Goal: Task Accomplishment & Management: Manage account settings

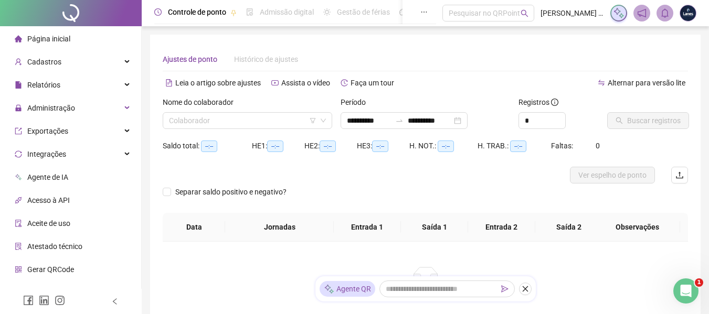
type input "**********"
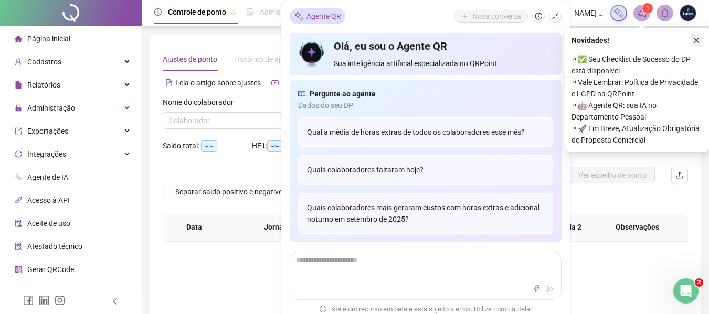
click at [691, 41] on button "button" at bounding box center [696, 40] width 13 height 13
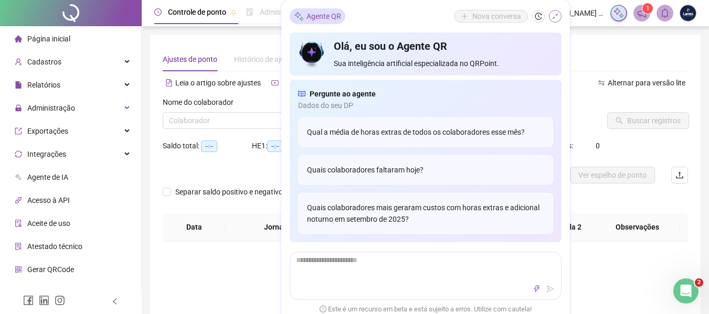
click at [557, 17] on icon "shrink" at bounding box center [554, 16] width 7 height 7
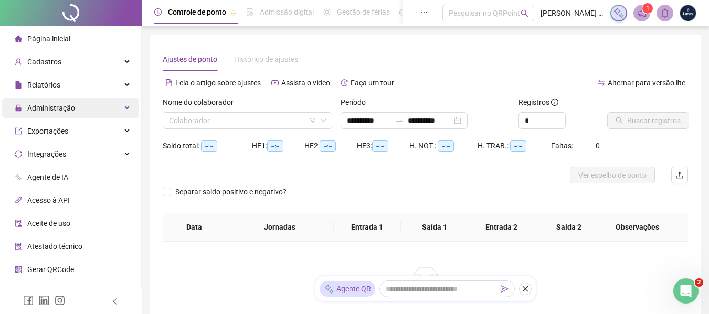
click at [49, 105] on span "Administração" at bounding box center [51, 108] width 48 height 8
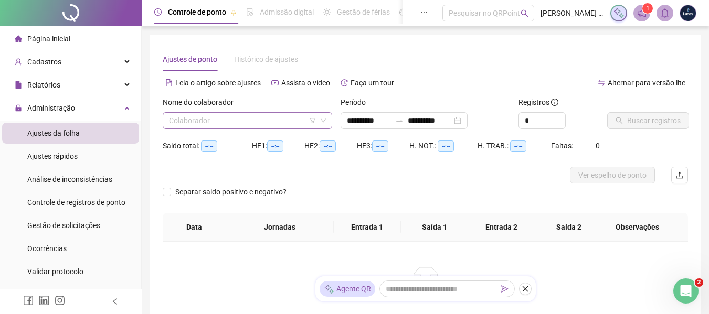
click at [260, 124] on input "search" at bounding box center [242, 121] width 147 height 16
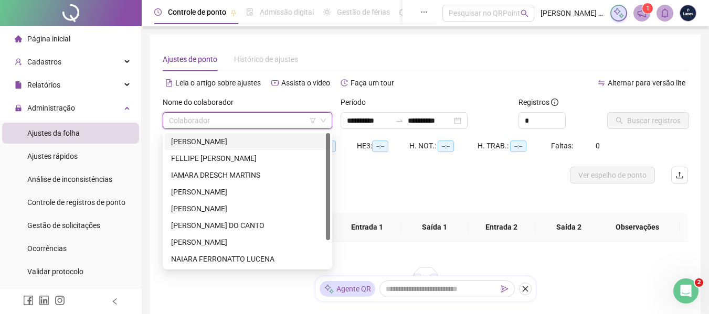
click at [286, 142] on div "[PERSON_NAME]" at bounding box center [247, 142] width 153 height 12
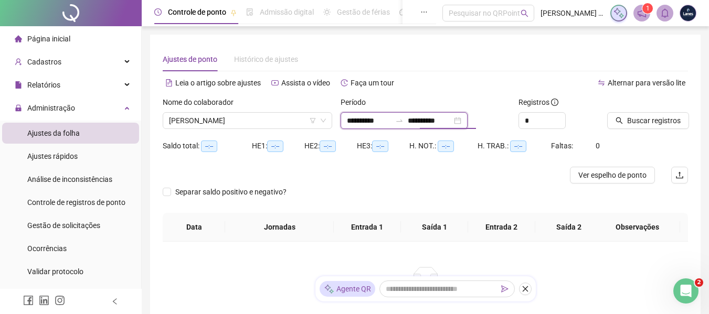
click at [452, 123] on input "**********" at bounding box center [430, 121] width 44 height 12
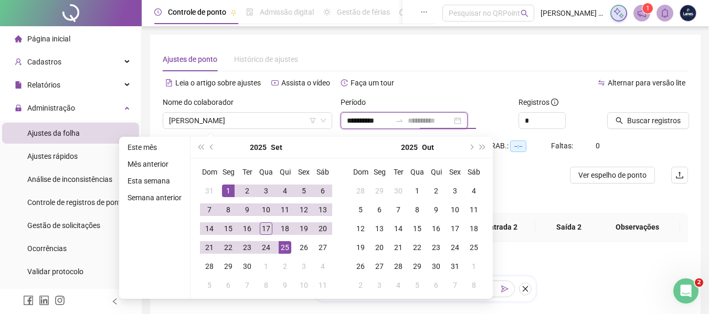
type input "**********"
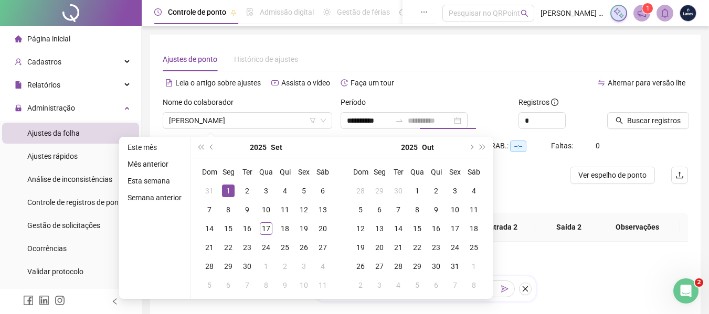
click at [225, 193] on div "1" at bounding box center [228, 191] width 13 height 13
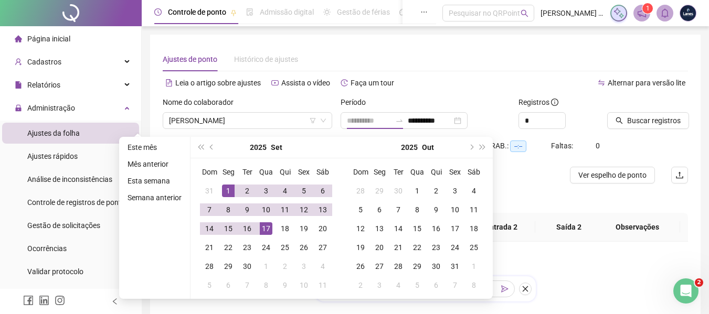
click at [269, 227] on div "17" at bounding box center [266, 228] width 13 height 13
type input "**********"
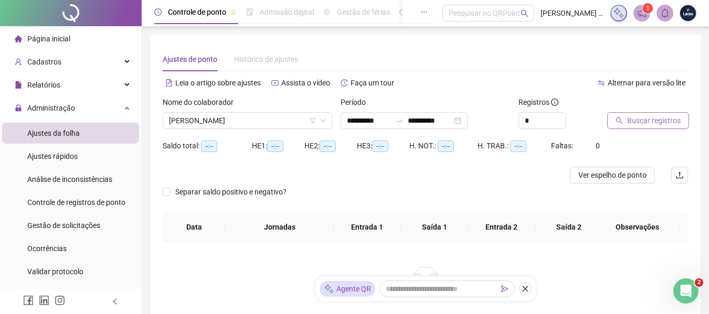
click at [637, 126] on button "Buscar registros" at bounding box center [648, 120] width 82 height 17
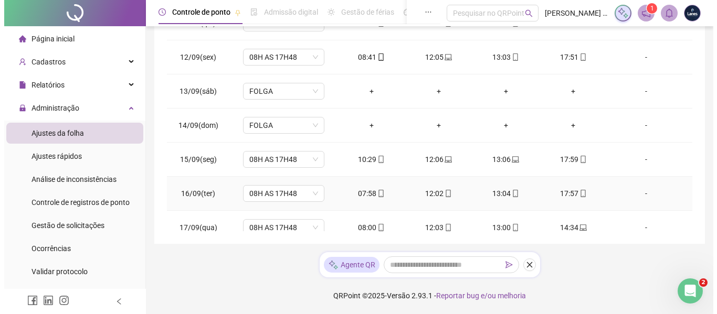
scroll to position [356, 0]
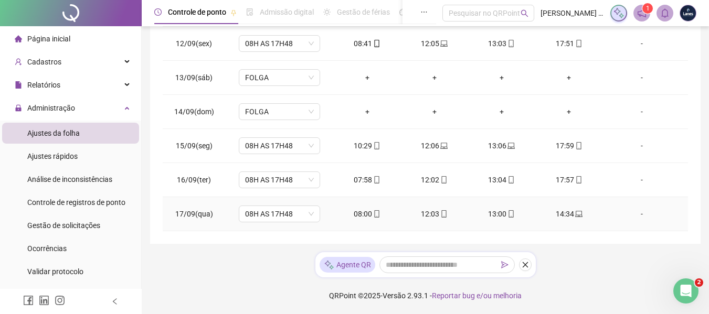
click at [634, 211] on div "-" at bounding box center [642, 214] width 62 height 12
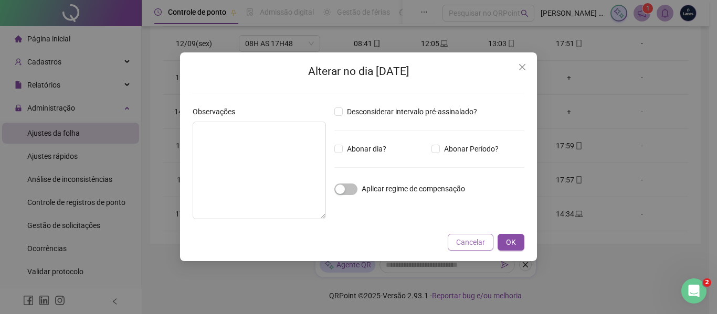
click at [473, 241] on span "Cancelar" at bounding box center [470, 243] width 29 height 12
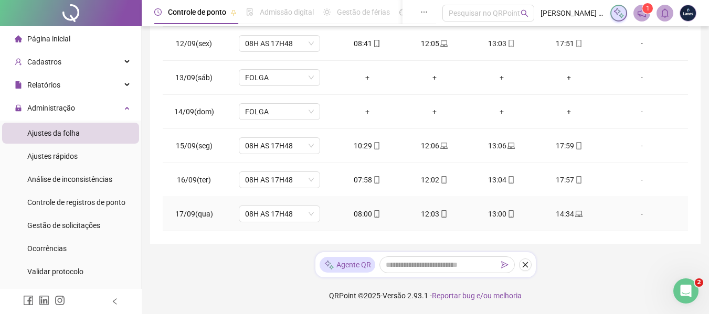
click at [636, 210] on div "-" at bounding box center [642, 214] width 62 height 12
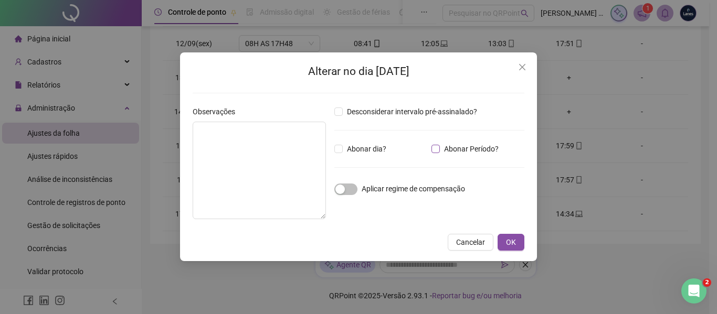
click at [443, 148] on span "Abonar Período?" at bounding box center [471, 149] width 63 height 12
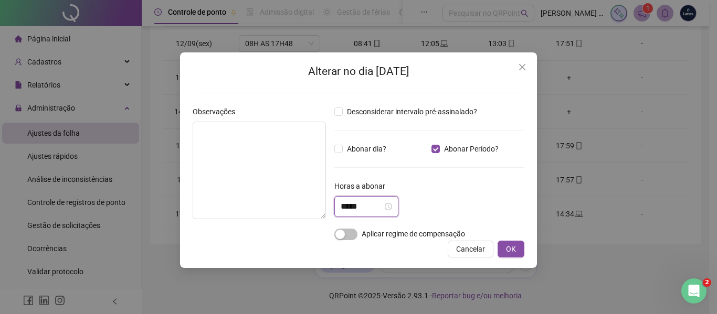
drag, startPoint x: 128, startPoint y: 183, endPoint x: 118, endPoint y: 164, distance: 21.4
click at [124, 182] on div "Alterar no dia [DATE] Observações Desconsiderar intervalo pré-assinalado? Abona…" at bounding box center [358, 157] width 717 height 314
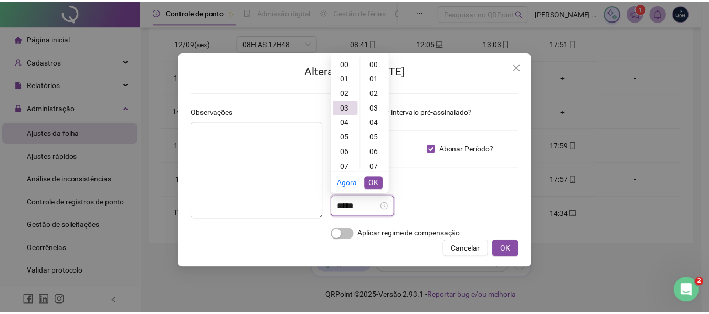
scroll to position [176, 0]
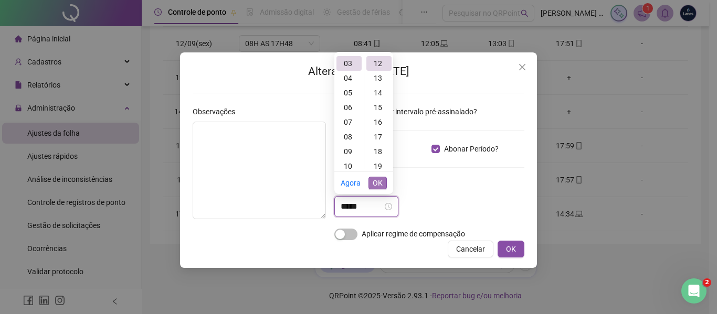
type input "*****"
click at [377, 182] on span "OK" at bounding box center [378, 183] width 10 height 12
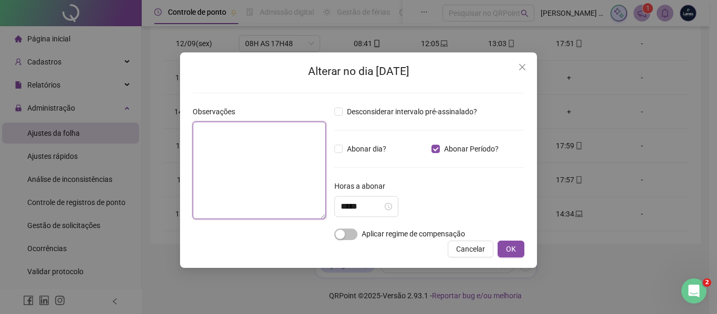
click at [263, 151] on textarea at bounding box center [259, 171] width 133 height 98
type textarea "**********"
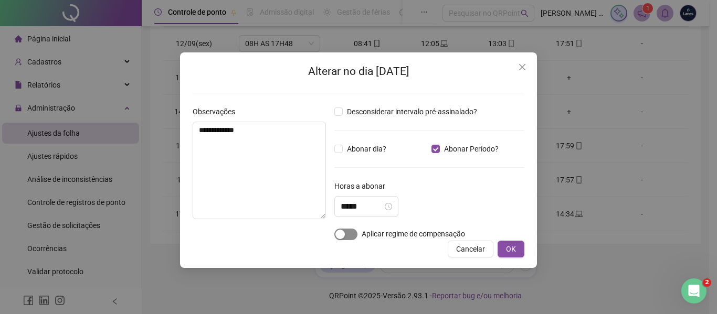
click at [348, 235] on span "button" at bounding box center [345, 235] width 23 height 12
click at [509, 250] on span "OK" at bounding box center [511, 249] width 10 height 12
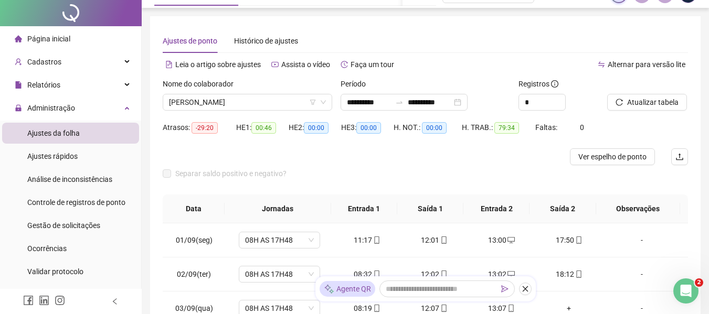
scroll to position [0, 0]
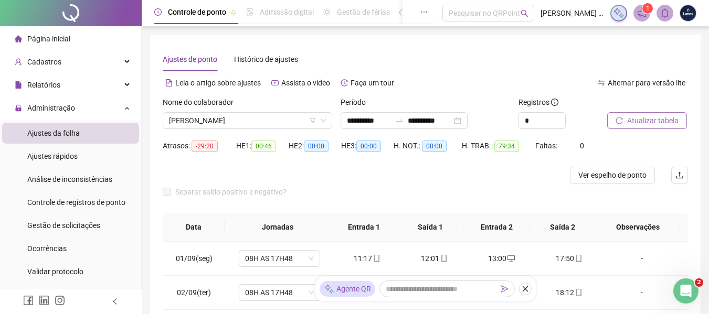
click at [668, 121] on span "Atualizar tabela" at bounding box center [652, 121] width 51 height 12
click at [271, 118] on span "[PERSON_NAME]" at bounding box center [247, 121] width 157 height 16
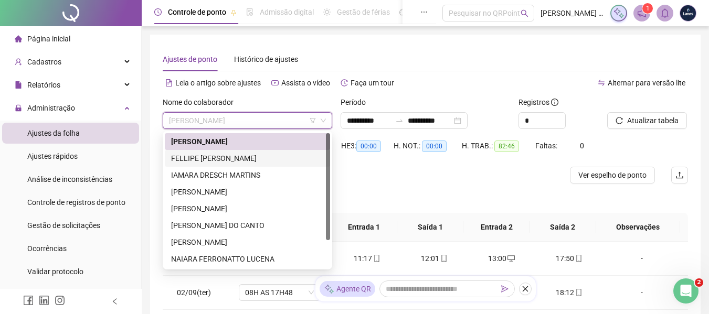
click at [238, 163] on div "FELLIPE [PERSON_NAME]" at bounding box center [247, 159] width 153 height 12
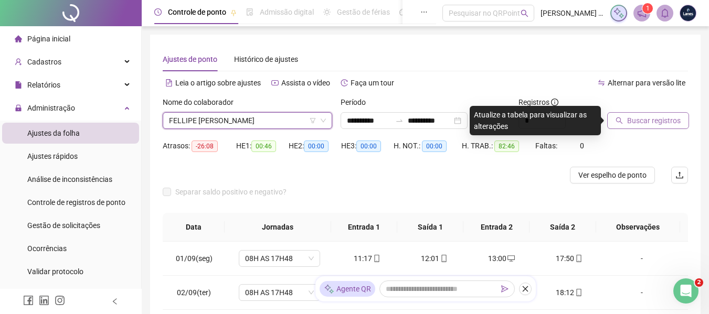
click at [637, 121] on span "Buscar registros" at bounding box center [654, 121] width 54 height 12
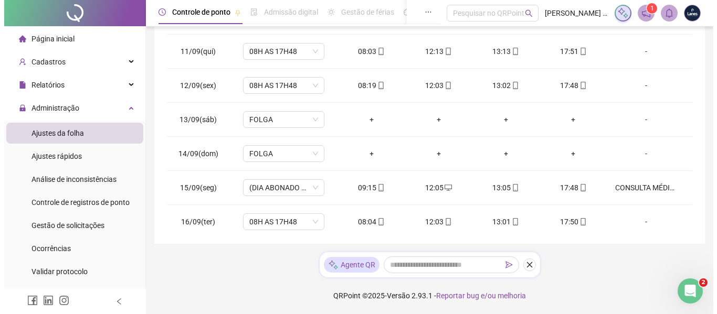
scroll to position [356, 0]
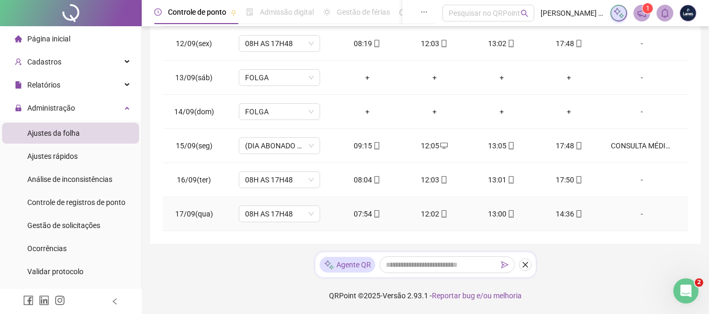
click at [635, 214] on div "-" at bounding box center [642, 214] width 62 height 12
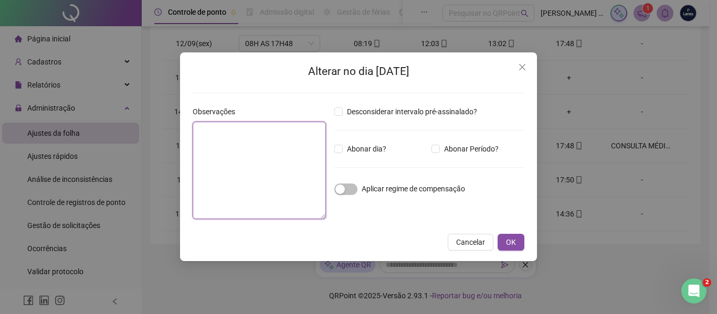
drag, startPoint x: 248, startPoint y: 155, endPoint x: 251, endPoint y: 147, distance: 8.0
click at [249, 155] on textarea at bounding box center [259, 171] width 133 height 98
type textarea "**********"
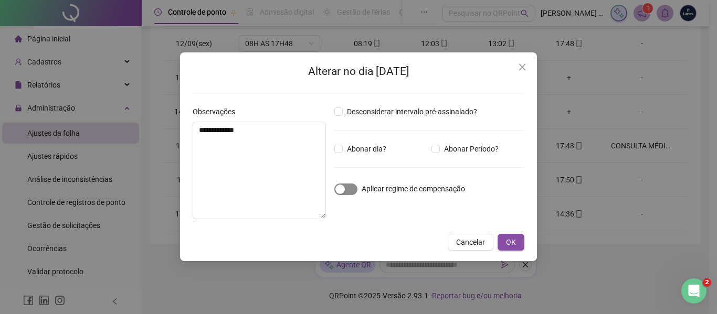
click at [342, 190] on div "button" at bounding box center [339, 189] width 9 height 9
click at [451, 148] on span "Abonar Período?" at bounding box center [471, 149] width 63 height 12
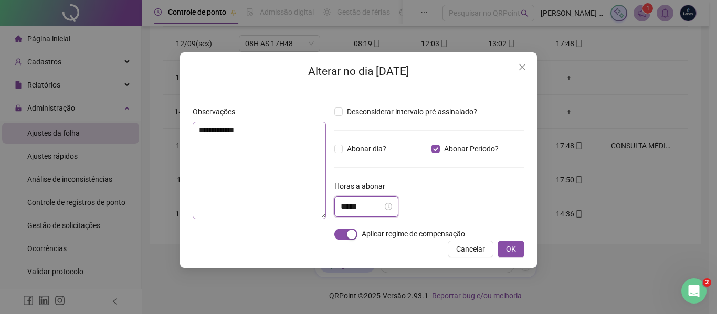
drag, startPoint x: 279, startPoint y: 202, endPoint x: 206, endPoint y: 201, distance: 72.9
click at [206, 201] on div "**********" at bounding box center [358, 170] width 340 height 129
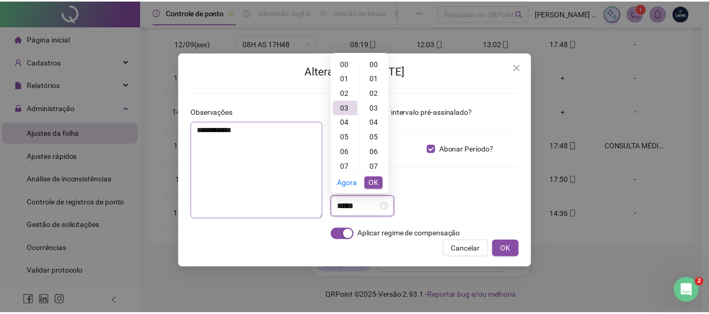
scroll to position [176, 0]
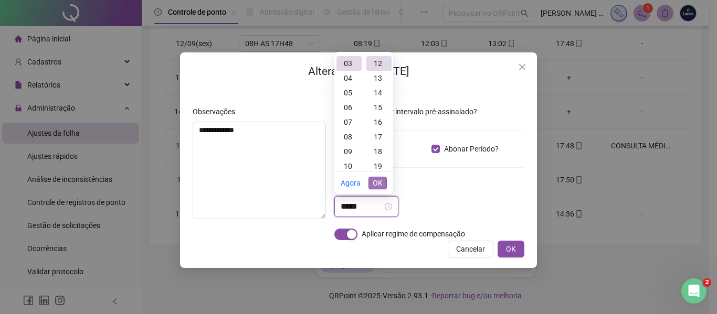
type input "*****"
click at [384, 180] on button "OK" at bounding box center [377, 183] width 18 height 13
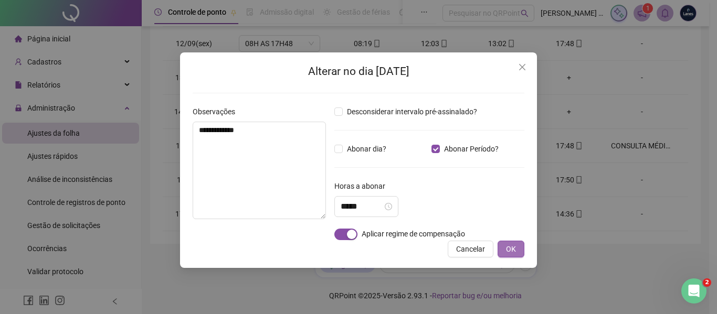
click at [509, 251] on span "OK" at bounding box center [511, 249] width 10 height 12
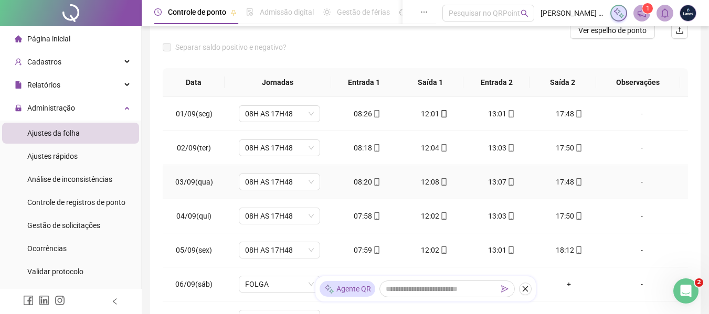
scroll to position [0, 0]
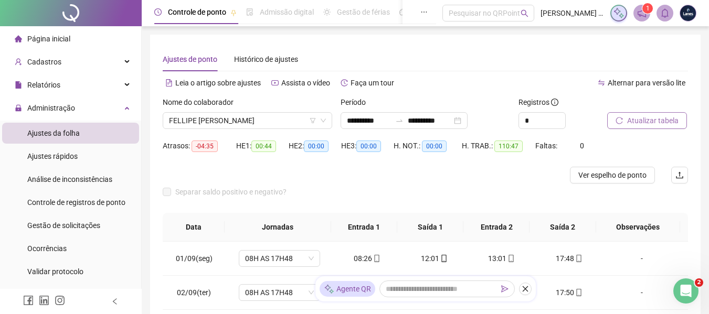
click at [650, 118] on span "Atualizar tabela" at bounding box center [652, 121] width 51 height 12
click at [276, 121] on span "FELLIPE [PERSON_NAME]" at bounding box center [247, 121] width 157 height 16
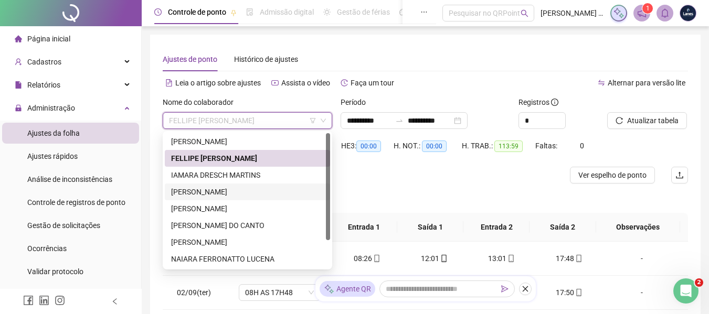
click at [242, 190] on div "[PERSON_NAME]" at bounding box center [247, 192] width 153 height 12
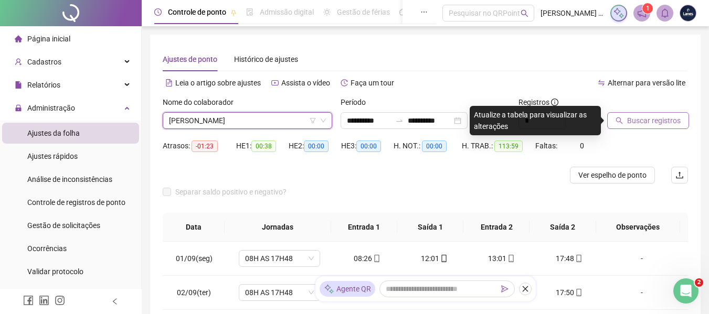
click at [636, 119] on span "Buscar registros" at bounding box center [654, 121] width 54 height 12
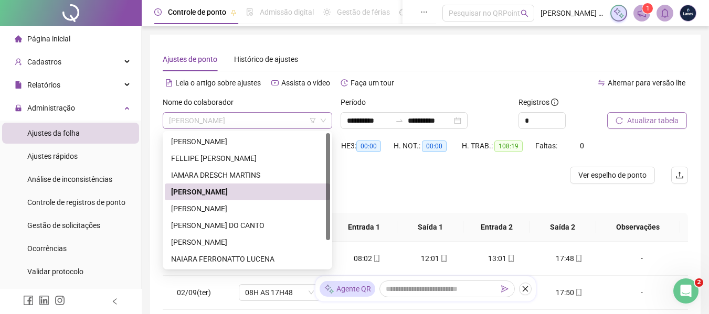
click at [259, 126] on span "[PERSON_NAME]" at bounding box center [247, 121] width 157 height 16
click at [219, 205] on div "[PERSON_NAME]" at bounding box center [247, 209] width 153 height 12
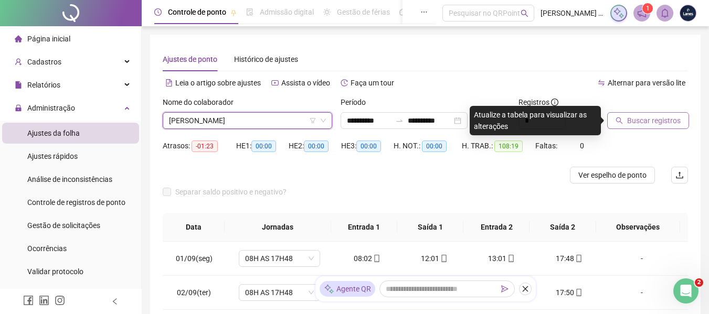
click at [656, 129] on button "Buscar registros" at bounding box center [648, 120] width 82 height 17
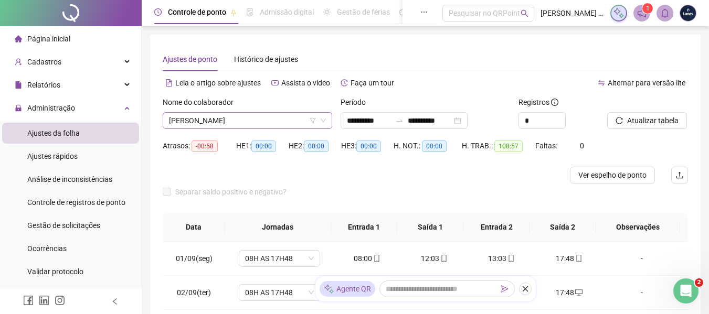
click at [274, 121] on span "[PERSON_NAME]" at bounding box center [247, 121] width 157 height 16
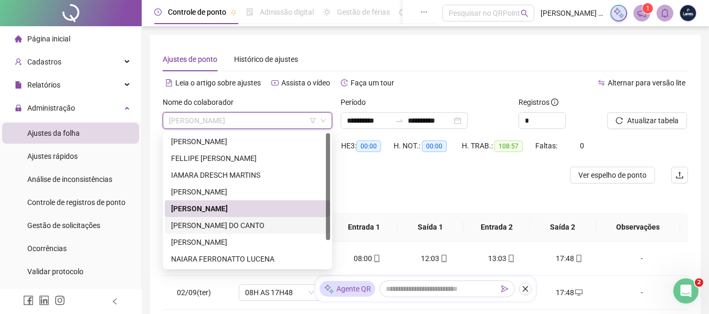
click at [209, 227] on div "[PERSON_NAME] DO CANTO" at bounding box center [247, 226] width 153 height 12
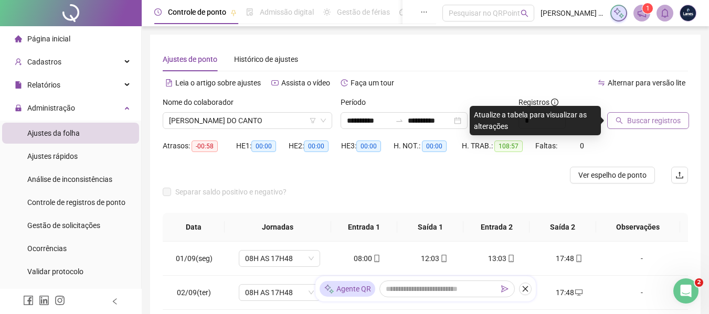
click at [673, 122] on span "Buscar registros" at bounding box center [654, 121] width 54 height 12
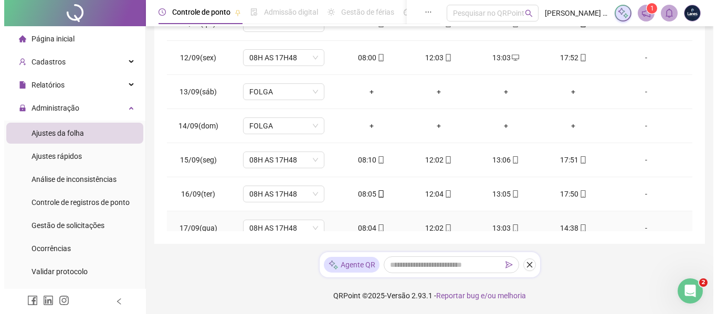
scroll to position [356, 0]
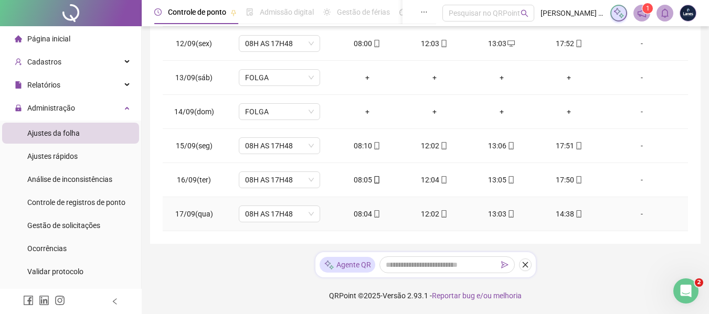
click at [636, 210] on div "-" at bounding box center [642, 214] width 62 height 12
type input "*****"
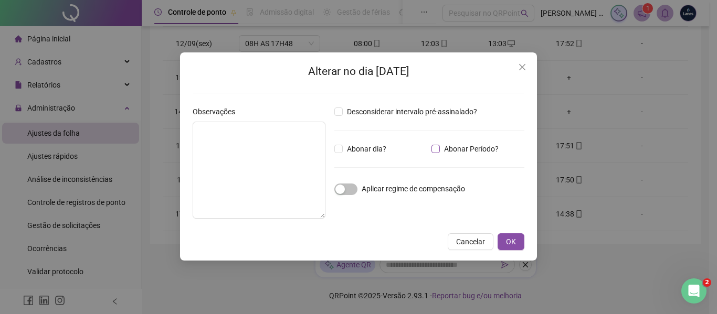
click at [442, 147] on span "Abonar Período?" at bounding box center [471, 149] width 63 height 12
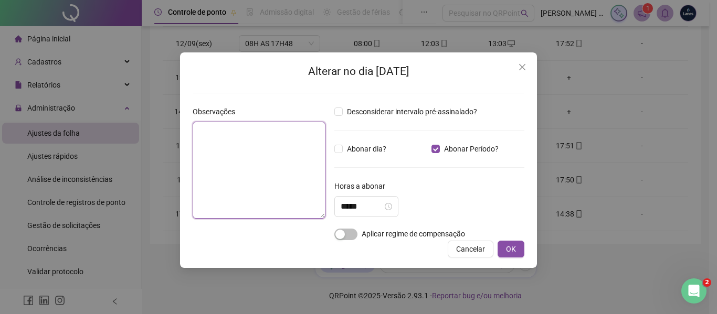
click at [289, 145] on textarea at bounding box center [259, 170] width 133 height 97
type textarea "*"
type textarea "**********"
drag, startPoint x: 380, startPoint y: 203, endPoint x: 206, endPoint y: 182, distance: 174.9
click at [206, 182] on div "**********" at bounding box center [358, 170] width 340 height 129
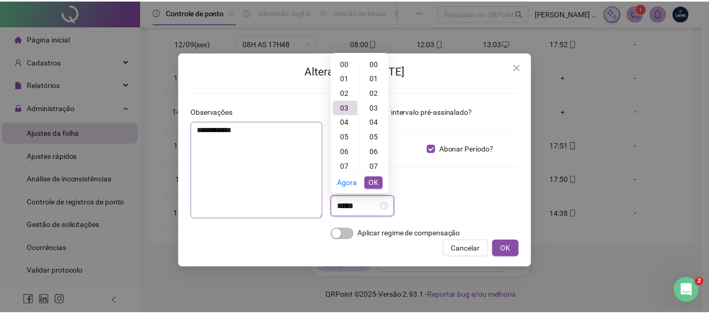
scroll to position [176, 0]
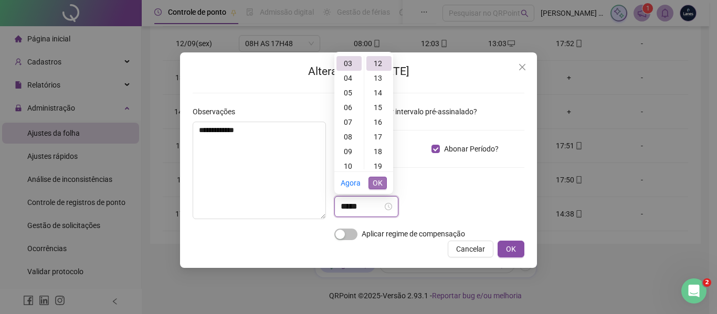
type input "*****"
click at [377, 183] on span "OK" at bounding box center [378, 183] width 10 height 12
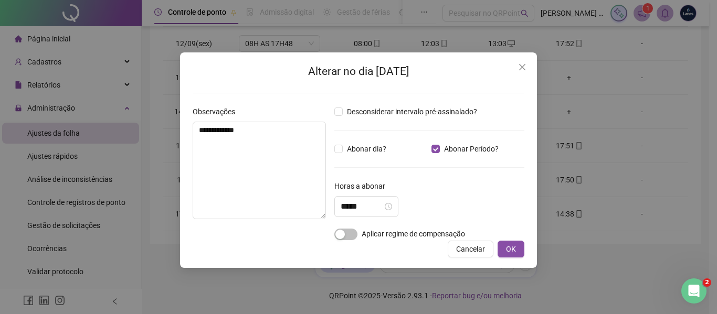
drag, startPoint x: 355, startPoint y: 235, endPoint x: 399, endPoint y: 247, distance: 45.3
click at [356, 234] on span "button" at bounding box center [345, 235] width 23 height 12
click at [512, 248] on span "OK" at bounding box center [511, 249] width 10 height 12
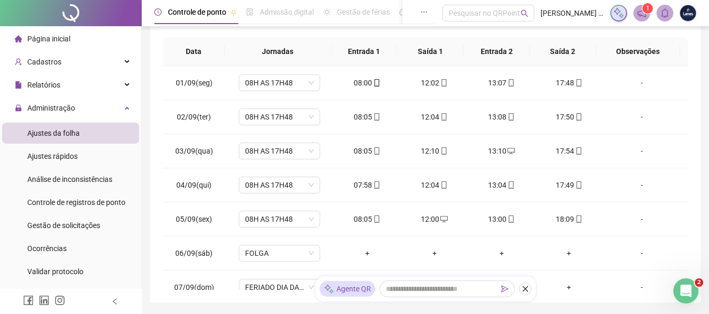
scroll to position [25, 0]
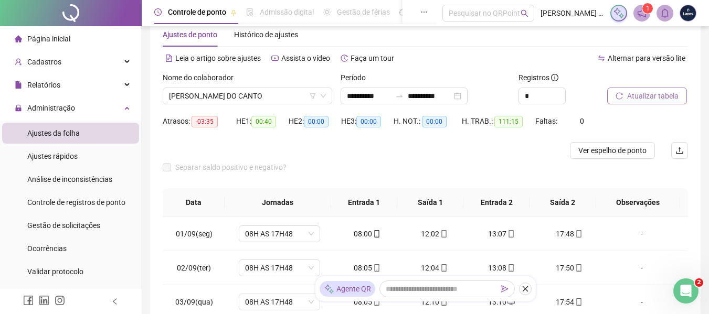
click at [666, 101] on span "Atualizar tabela" at bounding box center [652, 96] width 51 height 12
click at [261, 94] on span "[PERSON_NAME] DO CANTO" at bounding box center [247, 96] width 157 height 16
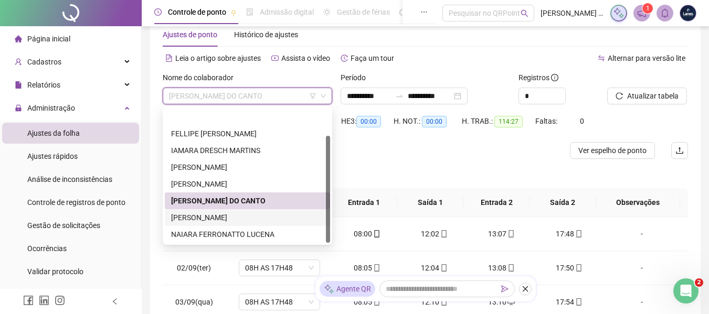
scroll to position [34, 0]
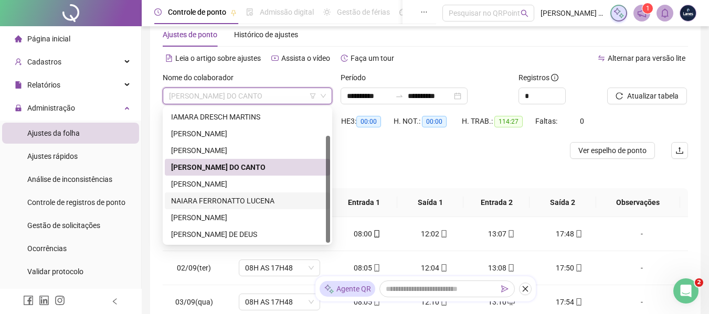
click at [247, 200] on div "NAIARA FERRONATTO LUCENA" at bounding box center [247, 201] width 153 height 12
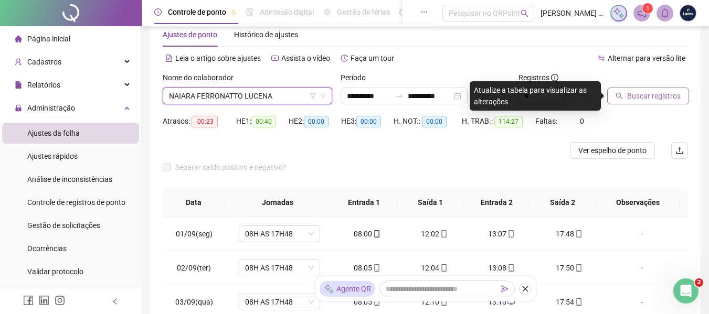
click at [649, 97] on span "Buscar registros" at bounding box center [654, 96] width 54 height 12
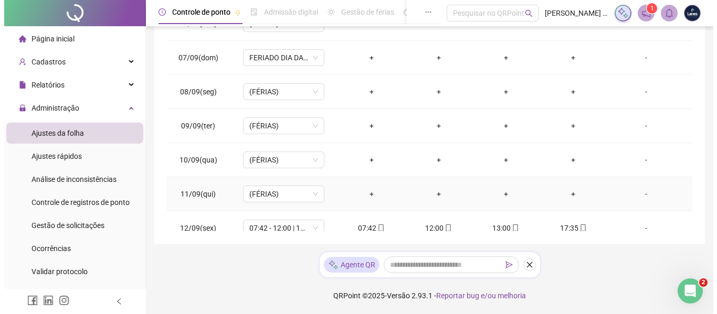
scroll to position [356, 0]
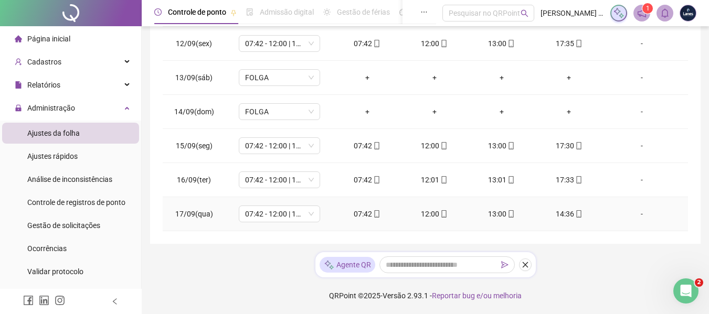
click at [638, 214] on div "-" at bounding box center [642, 214] width 62 height 12
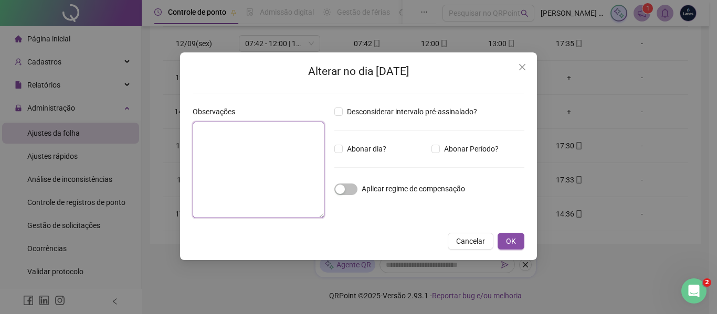
click at [294, 152] on textarea at bounding box center [259, 170] width 132 height 97
type textarea "*"
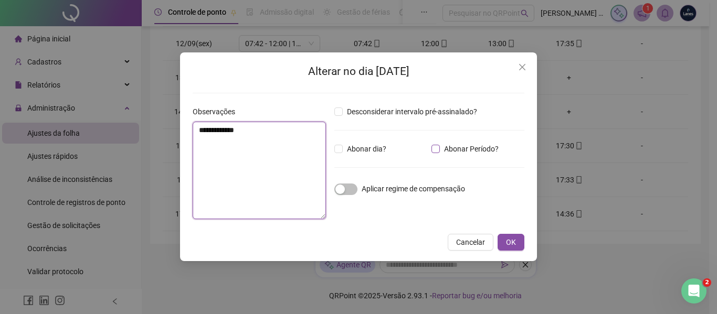
type textarea "**********"
click at [477, 148] on span "Abonar Período?" at bounding box center [471, 149] width 63 height 12
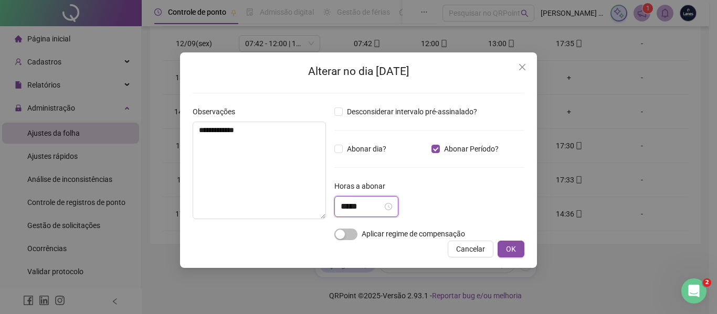
drag, startPoint x: 380, startPoint y: 208, endPoint x: 161, endPoint y: 164, distance: 223.7
click at [161, 164] on div "**********" at bounding box center [358, 157] width 717 height 314
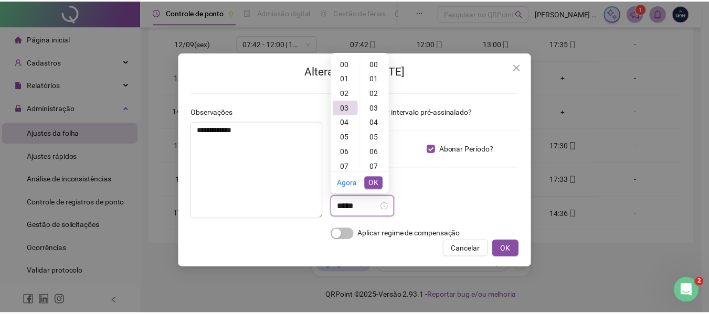
scroll to position [176, 0]
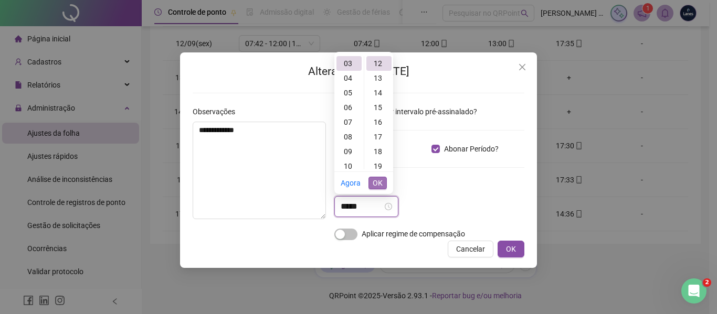
type input "*****"
click at [382, 184] on span "OK" at bounding box center [378, 183] width 10 height 12
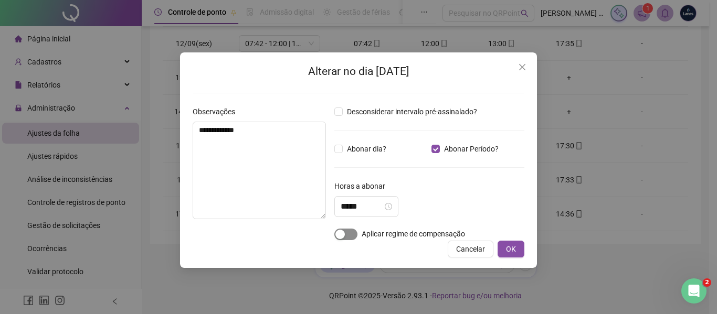
click at [339, 234] on div "button" at bounding box center [339, 234] width 9 height 9
click at [506, 248] on span "OK" at bounding box center [511, 249] width 10 height 12
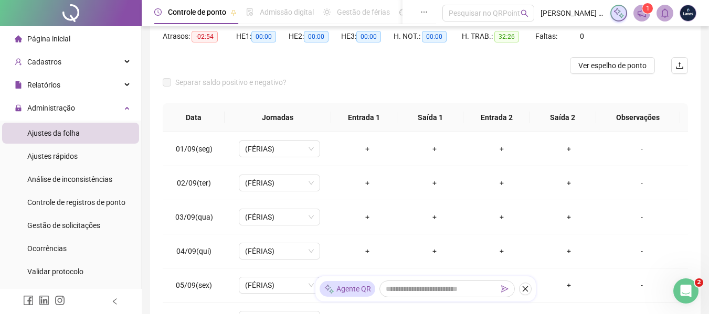
scroll to position [0, 0]
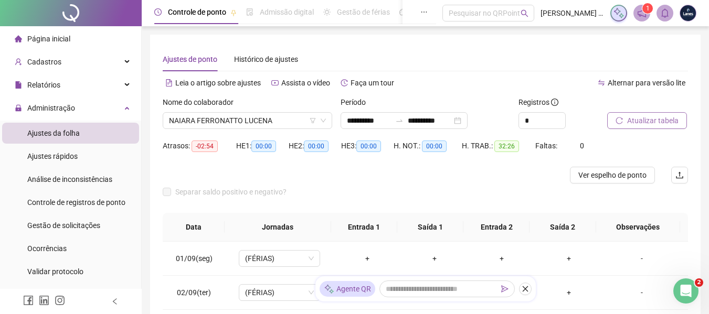
click at [655, 111] on div at bounding box center [634, 105] width 55 height 16
click at [649, 115] on span "Atualizar tabela" at bounding box center [652, 121] width 51 height 12
click at [247, 122] on span "NAIARA FERRONATTO LUCENA" at bounding box center [247, 121] width 157 height 16
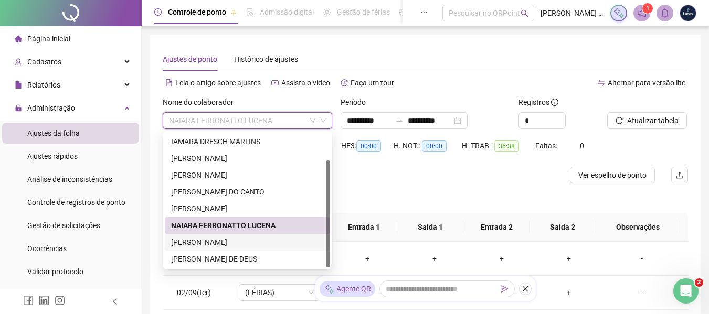
click at [198, 243] on div "[PERSON_NAME]" at bounding box center [247, 243] width 153 height 12
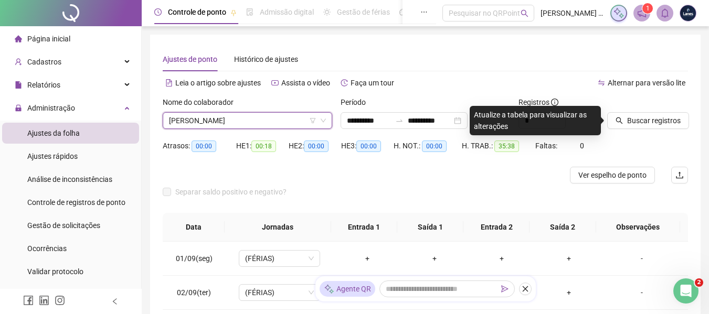
click at [253, 119] on span "[PERSON_NAME]" at bounding box center [247, 121] width 157 height 16
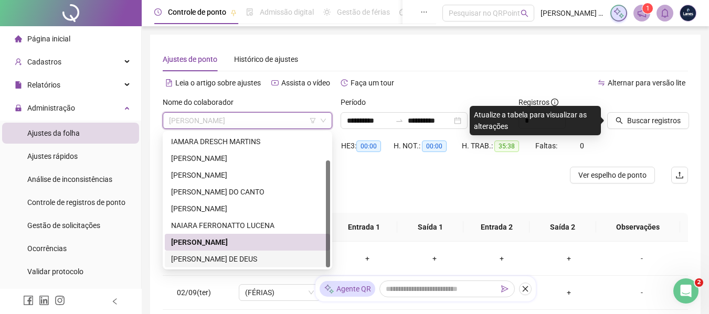
click at [200, 258] on div "[PERSON_NAME] DE DEUS" at bounding box center [247, 259] width 153 height 12
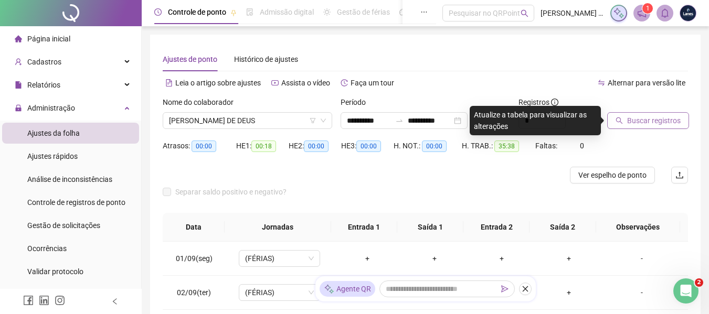
click at [638, 119] on span "Buscar registros" at bounding box center [654, 121] width 54 height 12
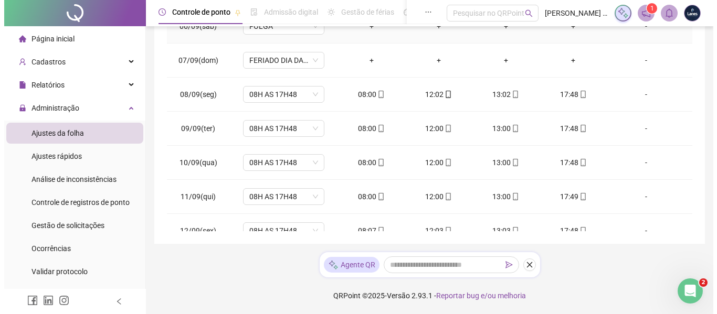
scroll to position [356, 0]
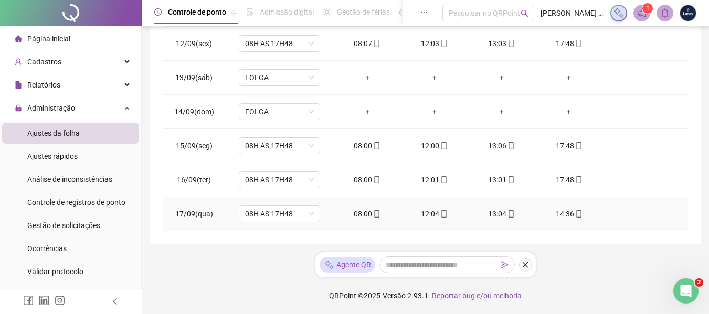
click at [632, 213] on div "-" at bounding box center [642, 214] width 62 height 12
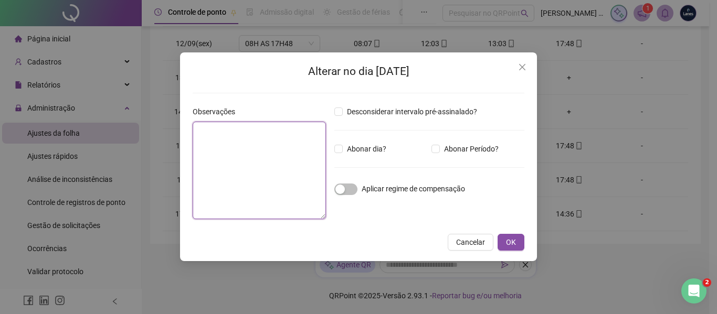
click at [256, 147] on textarea at bounding box center [259, 171] width 133 height 98
type textarea "*"
type textarea "**********"
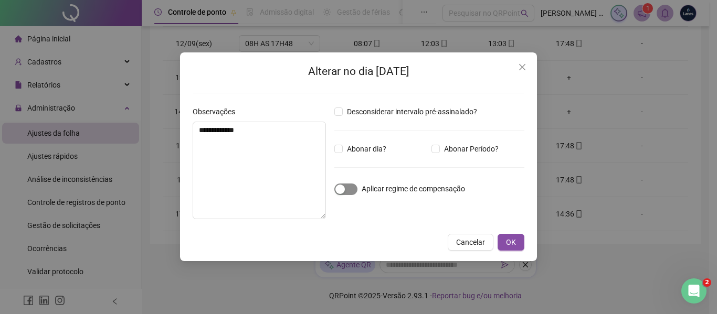
click at [347, 190] on span "button" at bounding box center [345, 190] width 23 height 12
click at [443, 148] on span "Abonar Período?" at bounding box center [471, 149] width 63 height 12
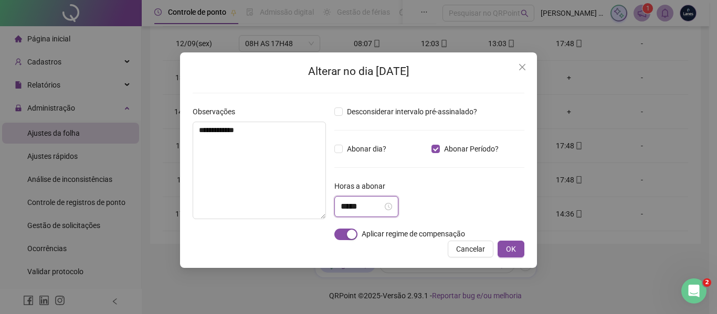
drag, startPoint x: 255, startPoint y: 200, endPoint x: 136, endPoint y: 181, distance: 120.2
click at [144, 183] on div "**********" at bounding box center [358, 157] width 717 height 314
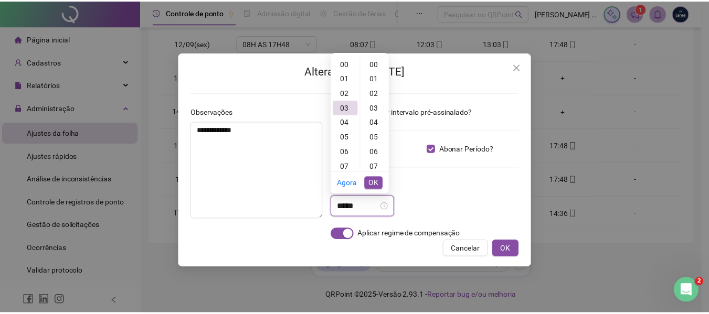
scroll to position [176, 0]
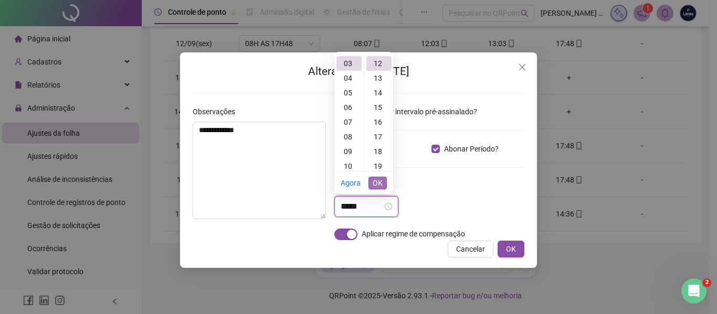
type input "*****"
click at [378, 189] on button "OK" at bounding box center [377, 183] width 18 height 13
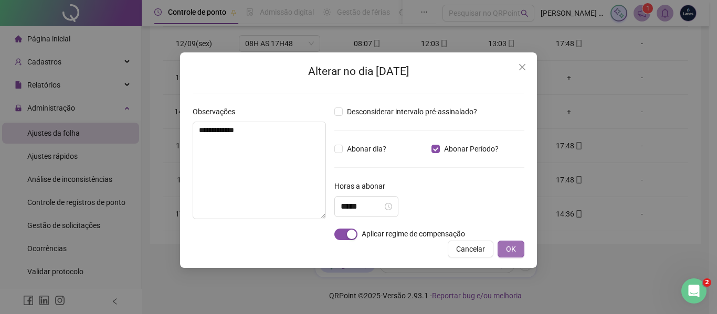
click at [518, 250] on button "OK" at bounding box center [510, 249] width 27 height 17
click at [506, 247] on span "OK" at bounding box center [511, 249] width 10 height 12
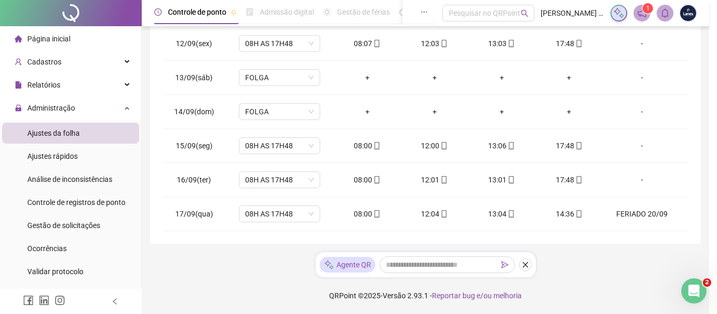
click at [509, 247] on div "**********" at bounding box center [358, 157] width 717 height 314
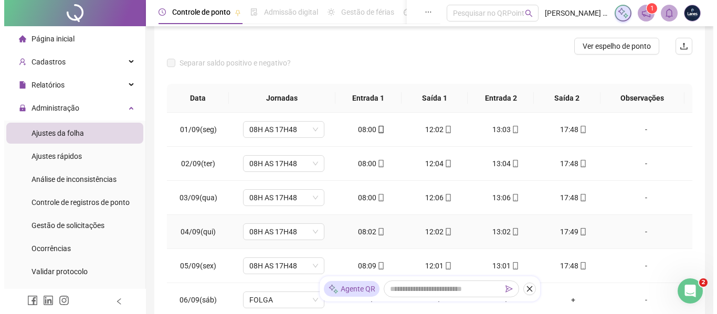
scroll to position [0, 0]
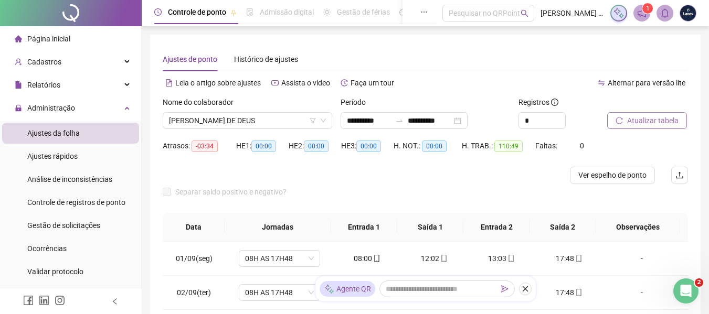
click at [658, 123] on span "Atualizar tabela" at bounding box center [652, 121] width 51 height 12
click at [58, 39] on span "Página inicial" at bounding box center [48, 39] width 43 height 8
